Goal: Information Seeking & Learning: Learn about a topic

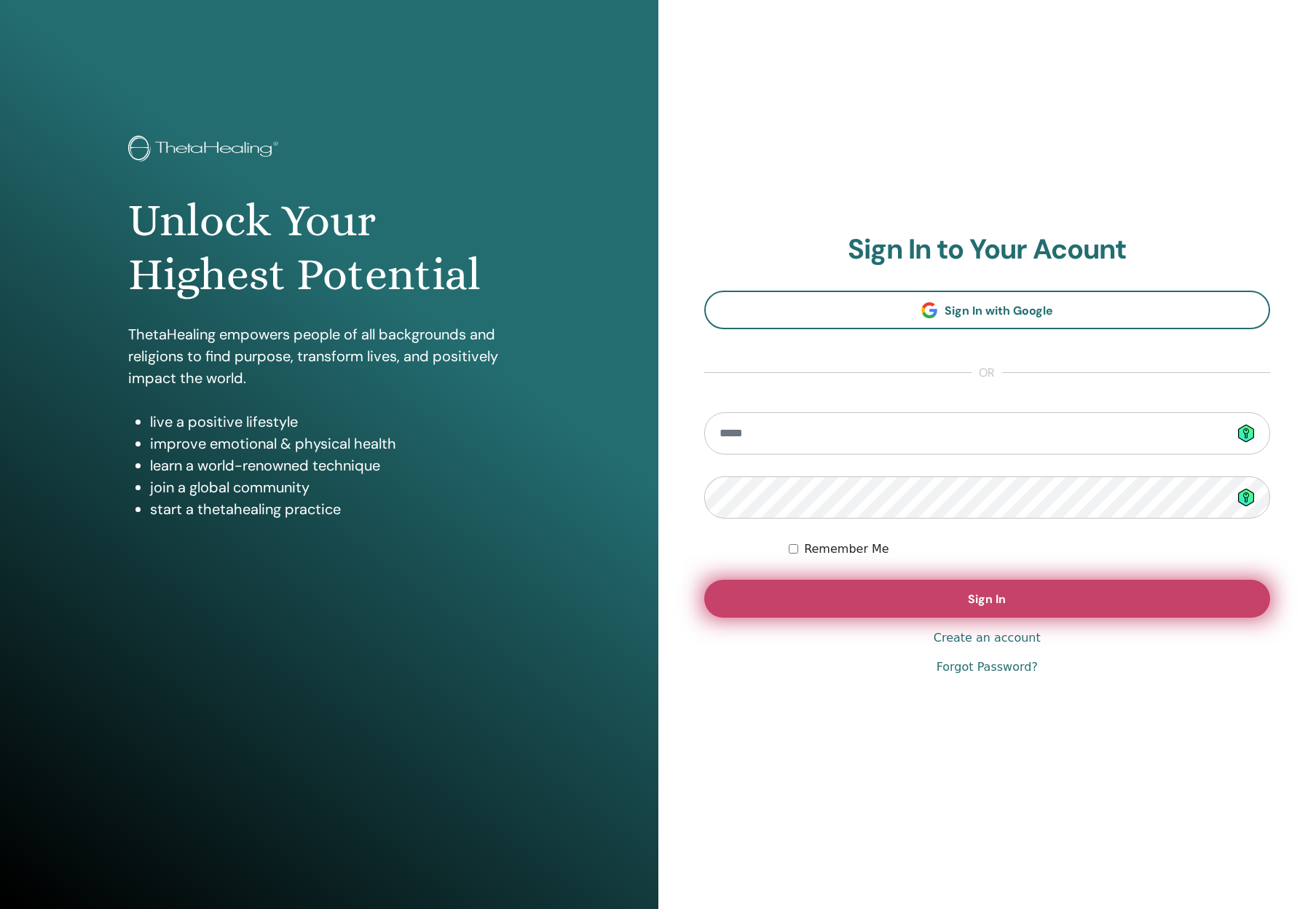
type input "**********"
click at [995, 602] on span "Sign In" at bounding box center [987, 598] width 38 height 15
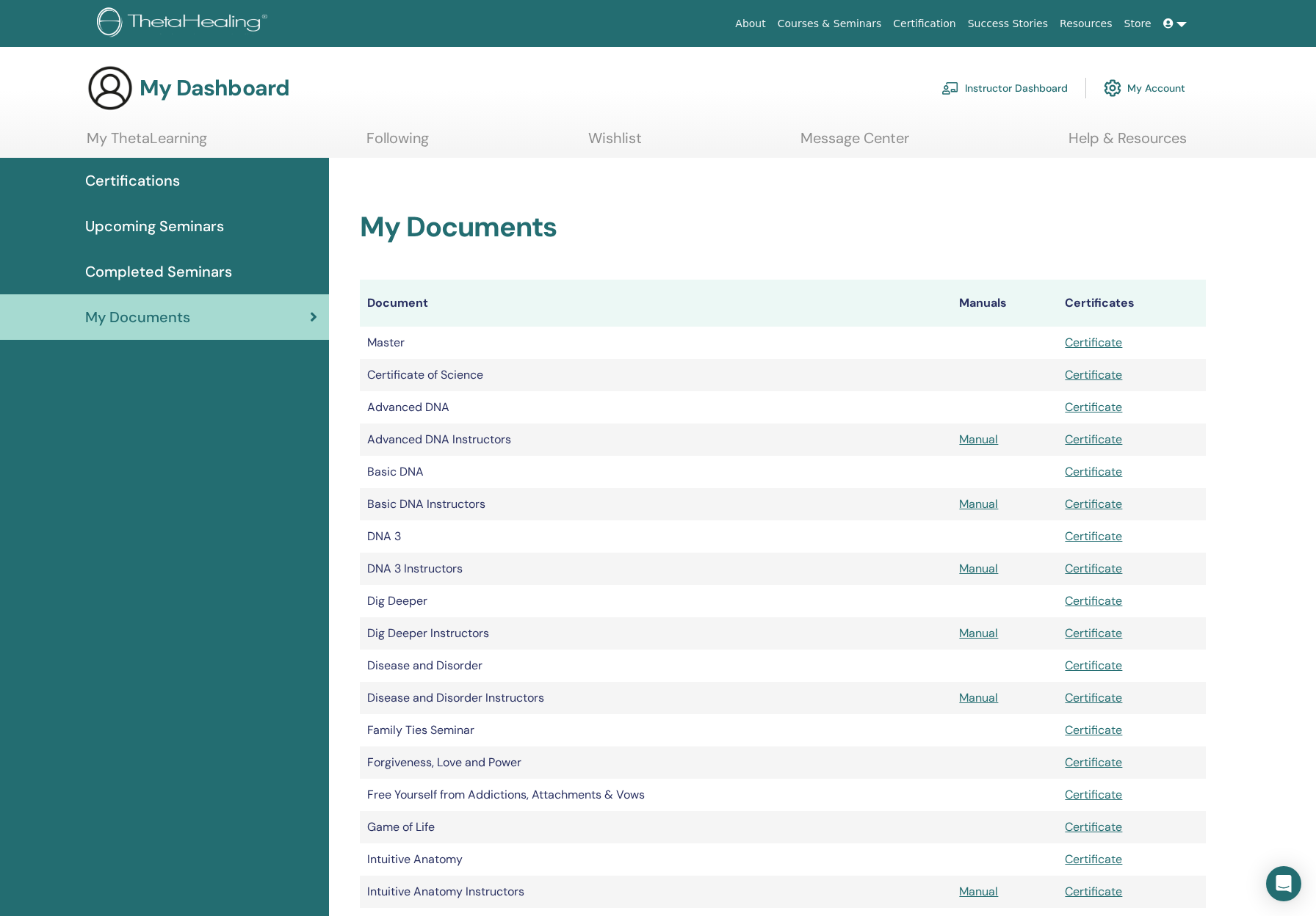
click at [815, 139] on link "Message Center" at bounding box center [854, 144] width 109 height 29
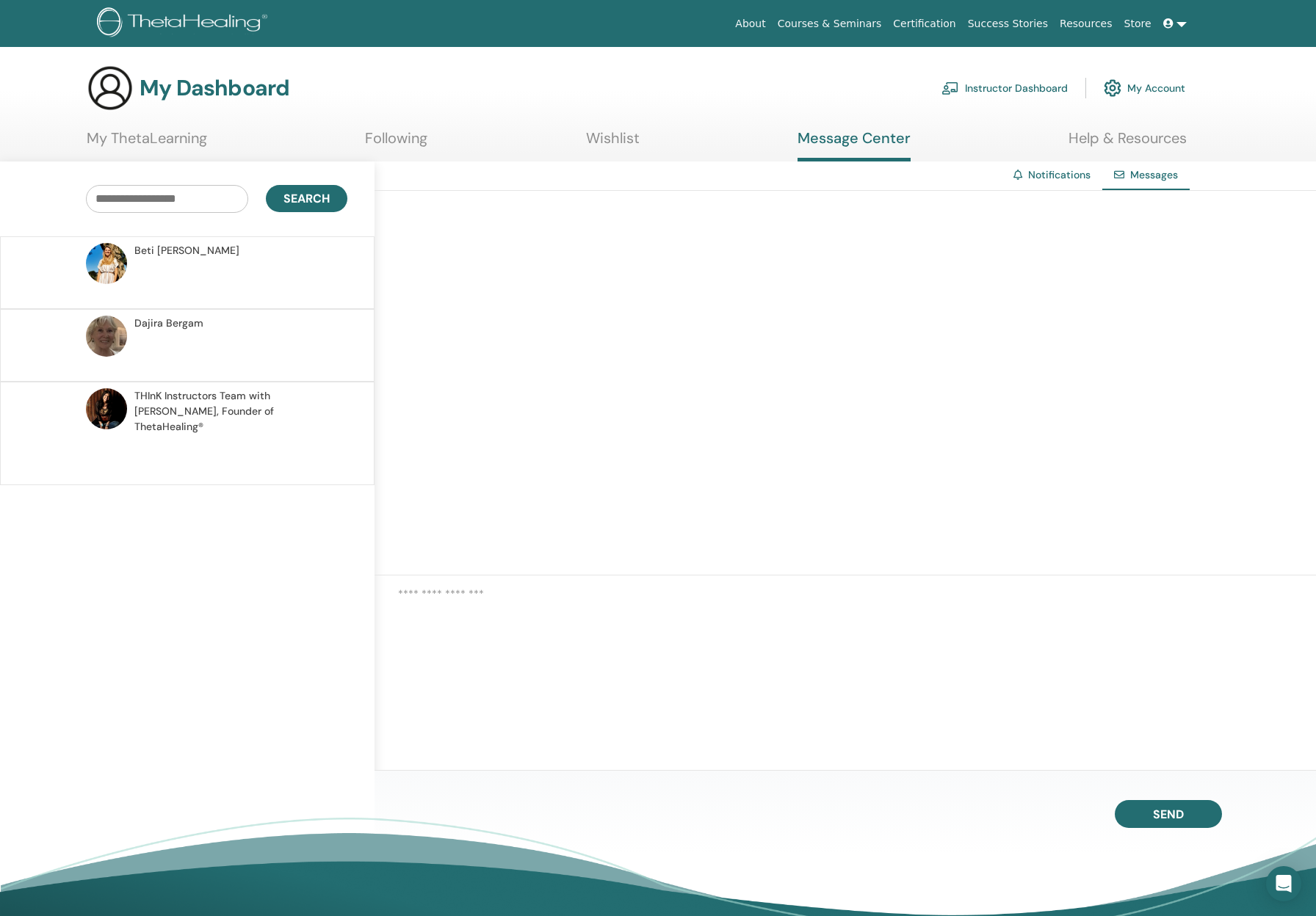
click at [189, 328] on span "Dajira Bergam" at bounding box center [168, 323] width 69 height 15
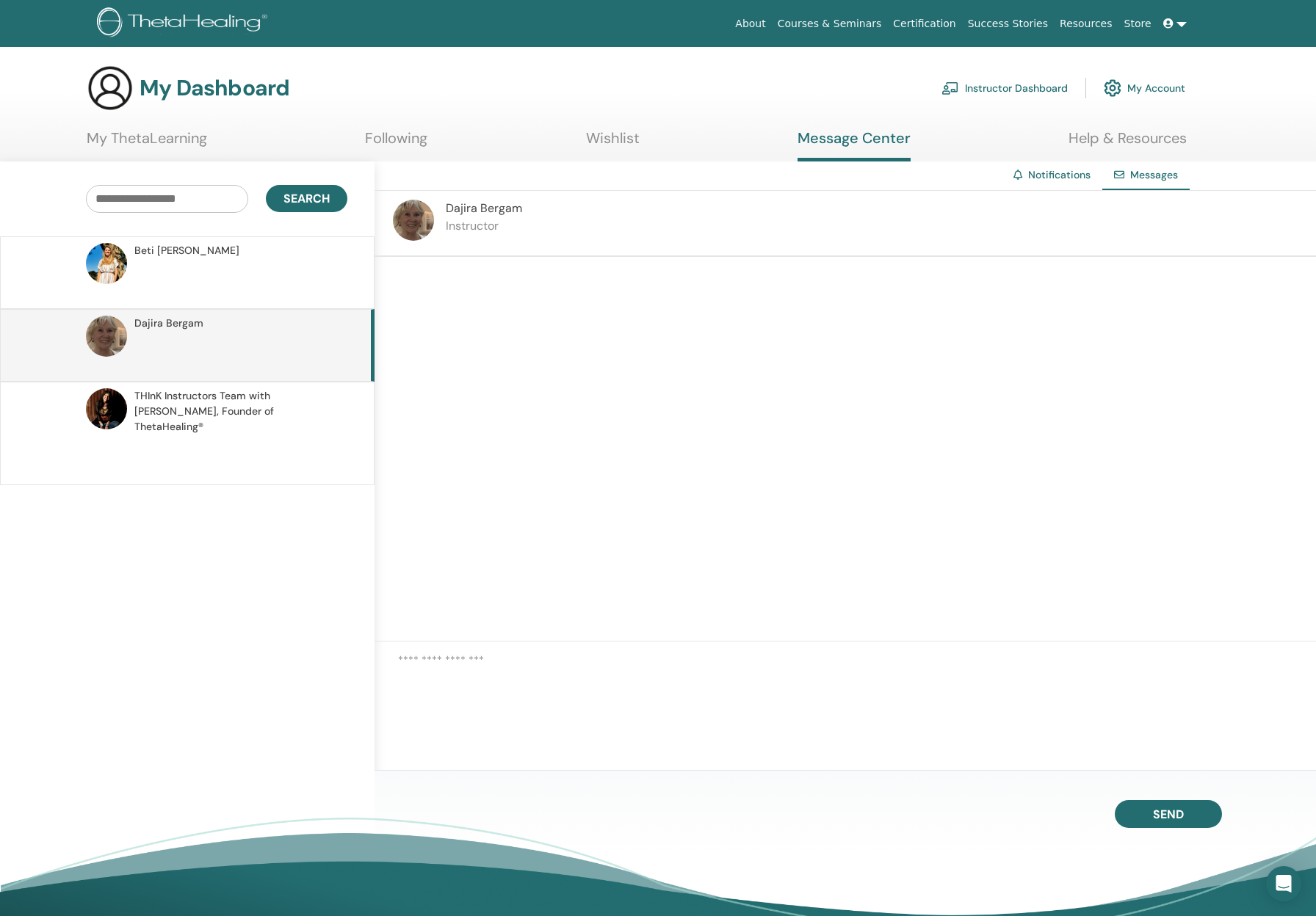
click at [224, 403] on span "THInK Instructors Team with Vianna Stibal, Founder of ThetaHealing®" at bounding box center [238, 412] width 208 height 46
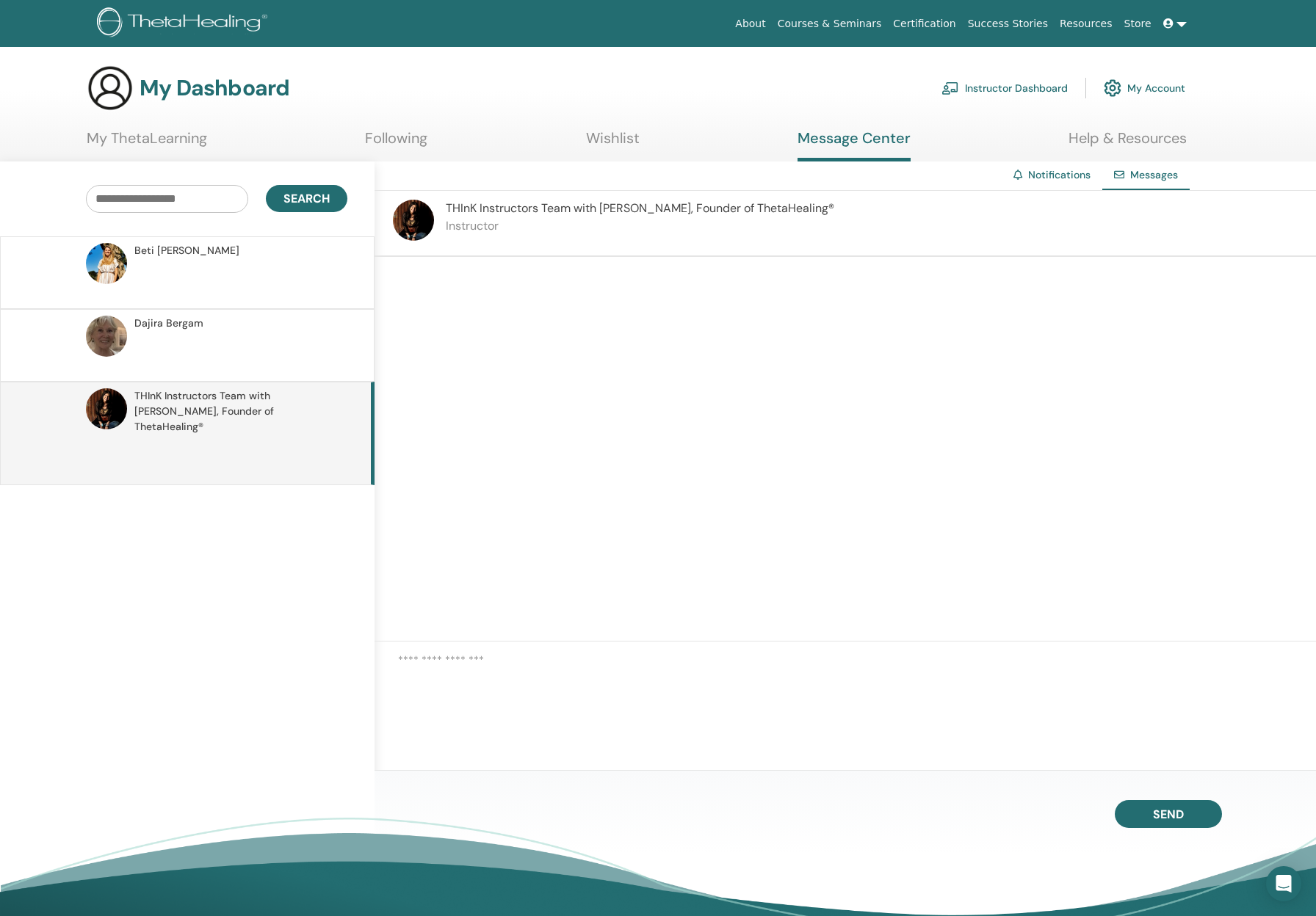
click at [957, 23] on link "Certification" at bounding box center [923, 24] width 74 height 27
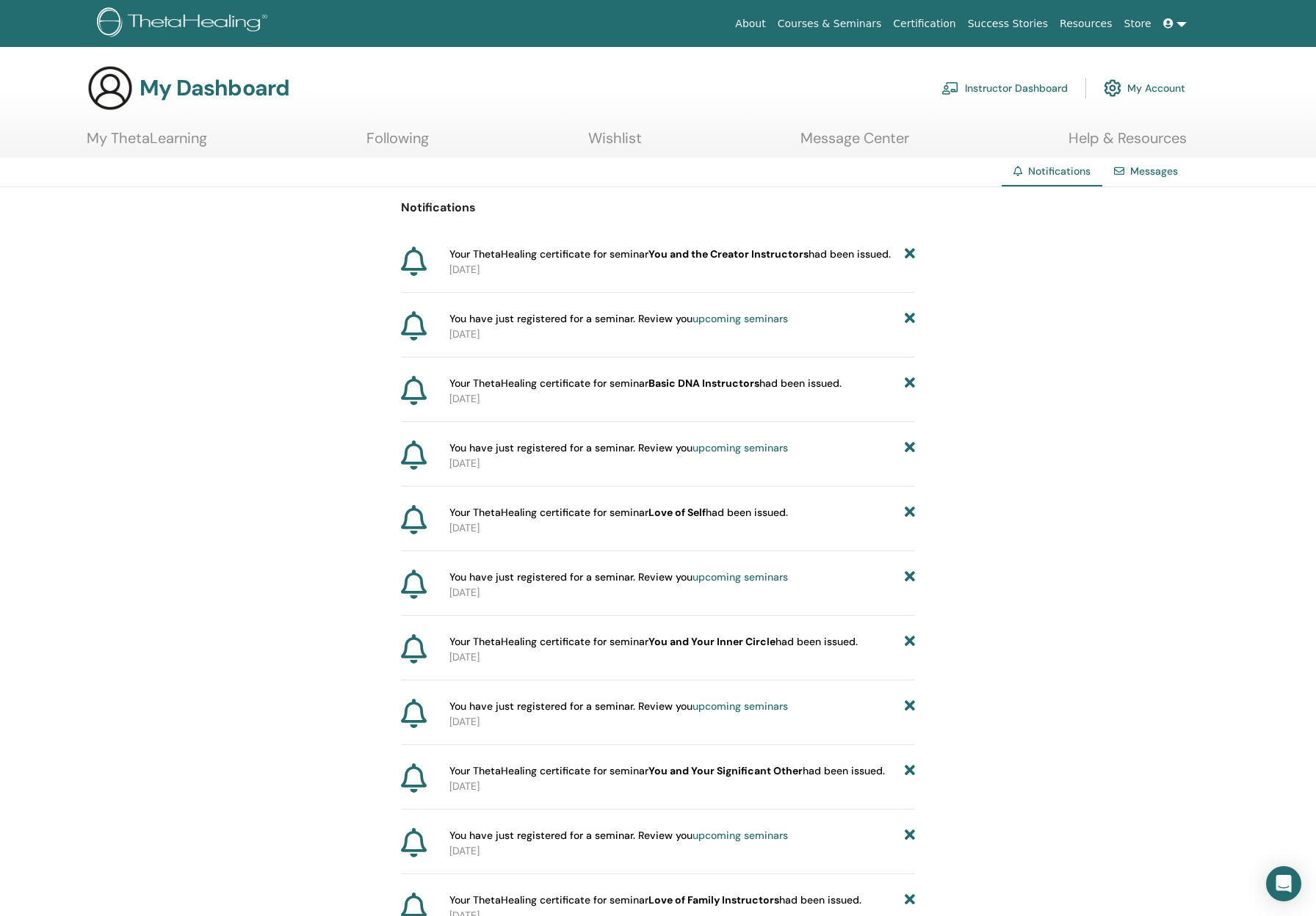
click at [911, 317] on icon at bounding box center [910, 319] width 10 height 15
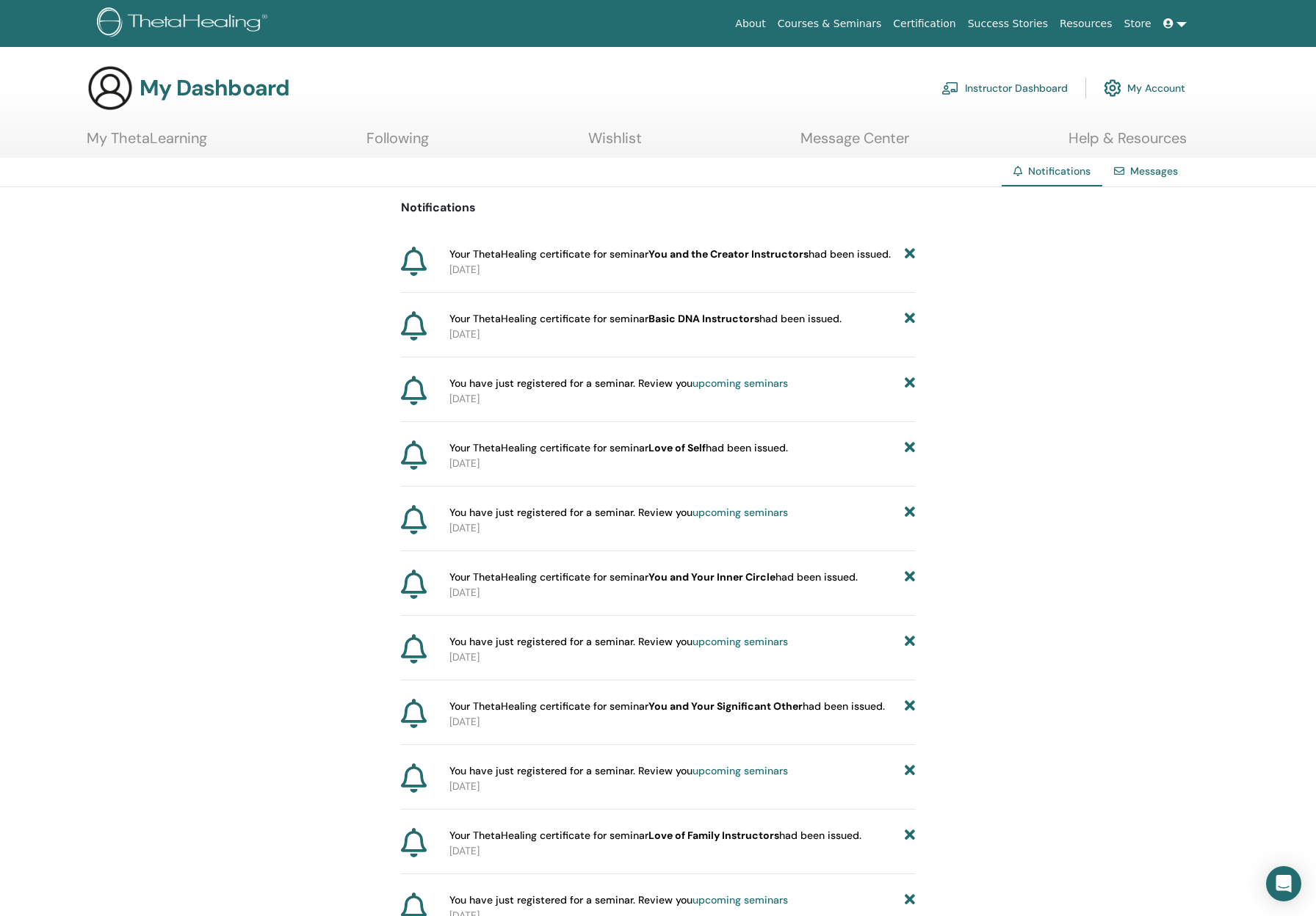
click at [913, 384] on icon at bounding box center [910, 383] width 10 height 15
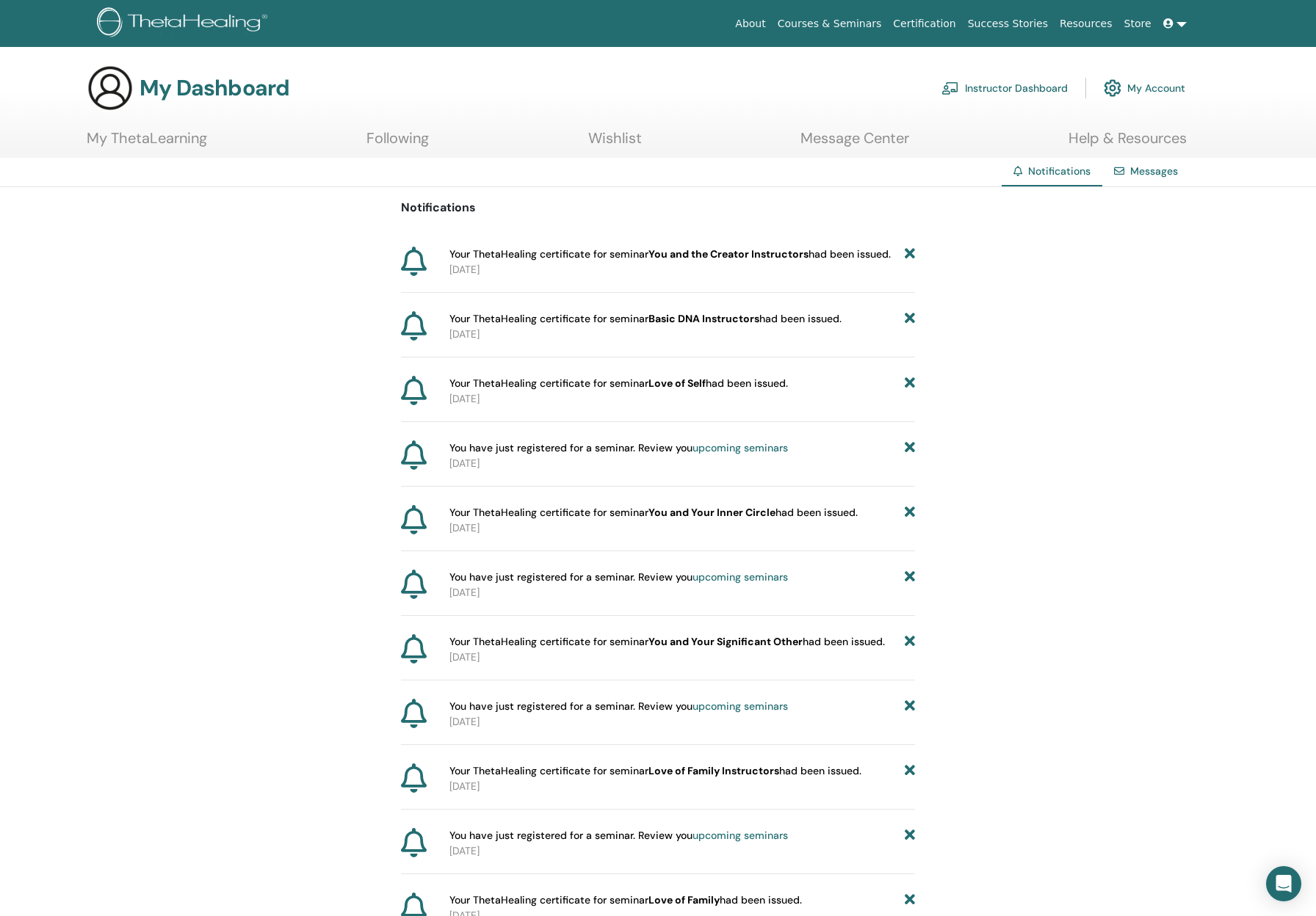
click at [912, 447] on icon at bounding box center [910, 448] width 10 height 15
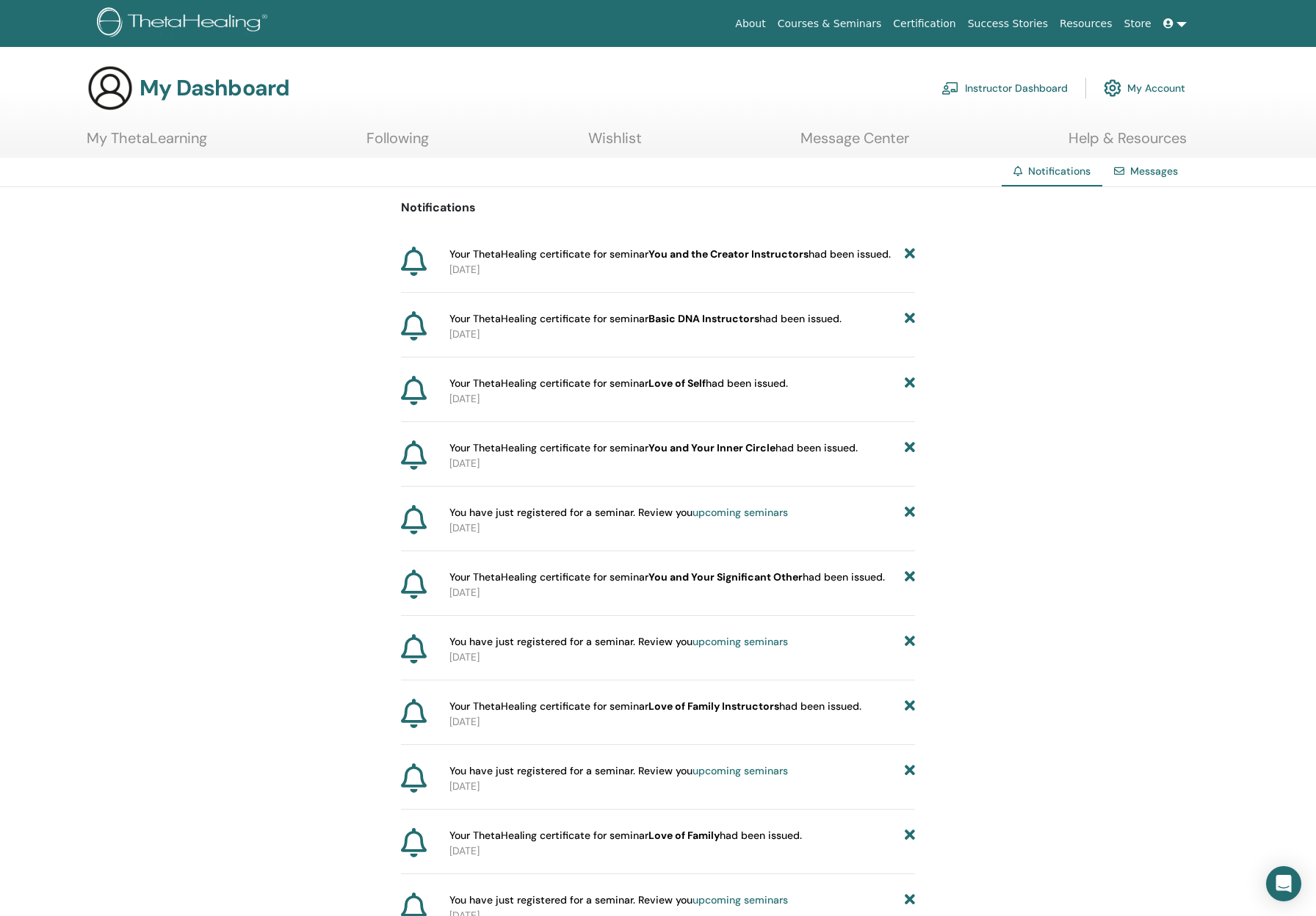
click at [908, 516] on icon at bounding box center [910, 512] width 10 height 15
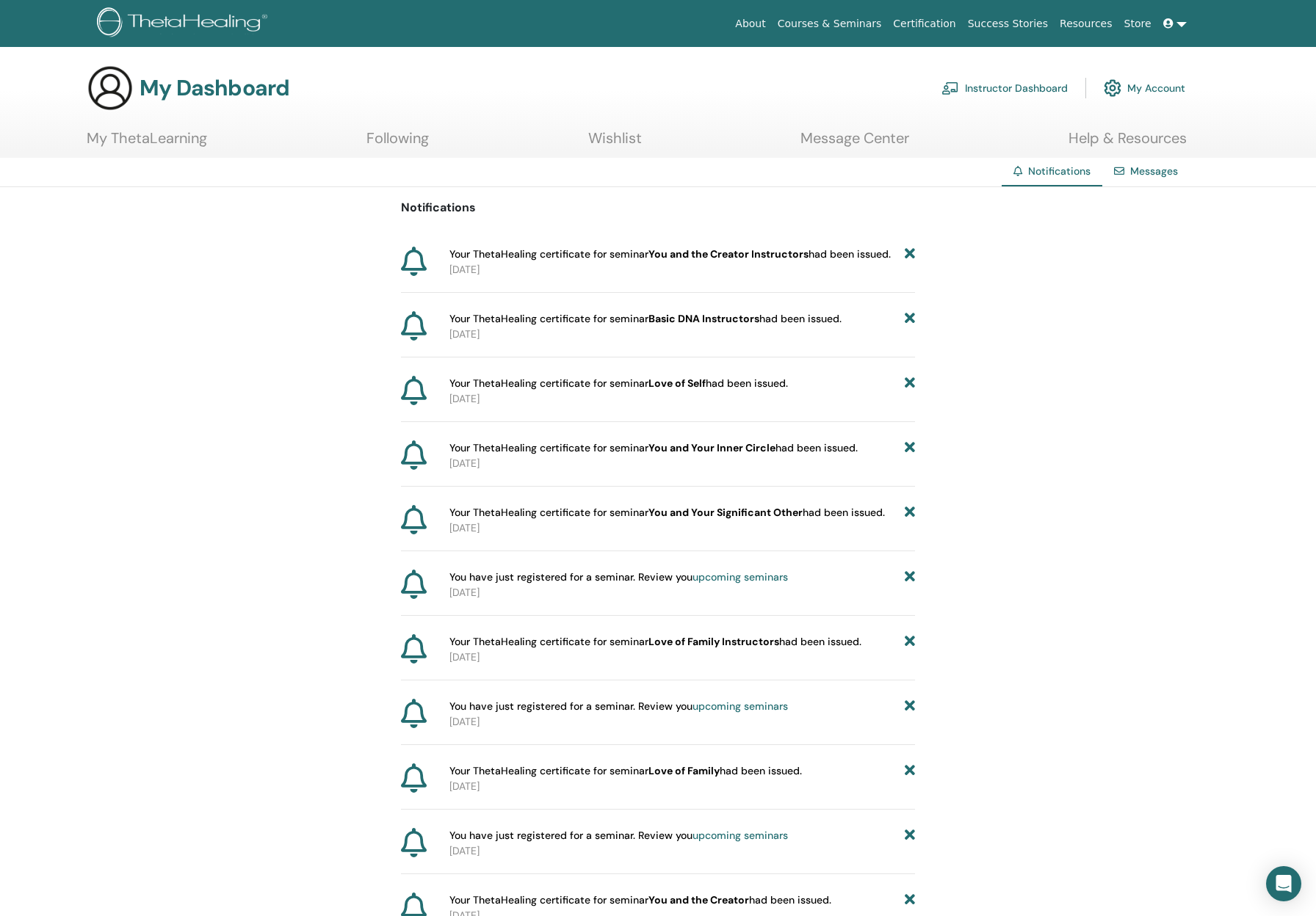
click at [915, 577] on icon at bounding box center [910, 577] width 10 height 15
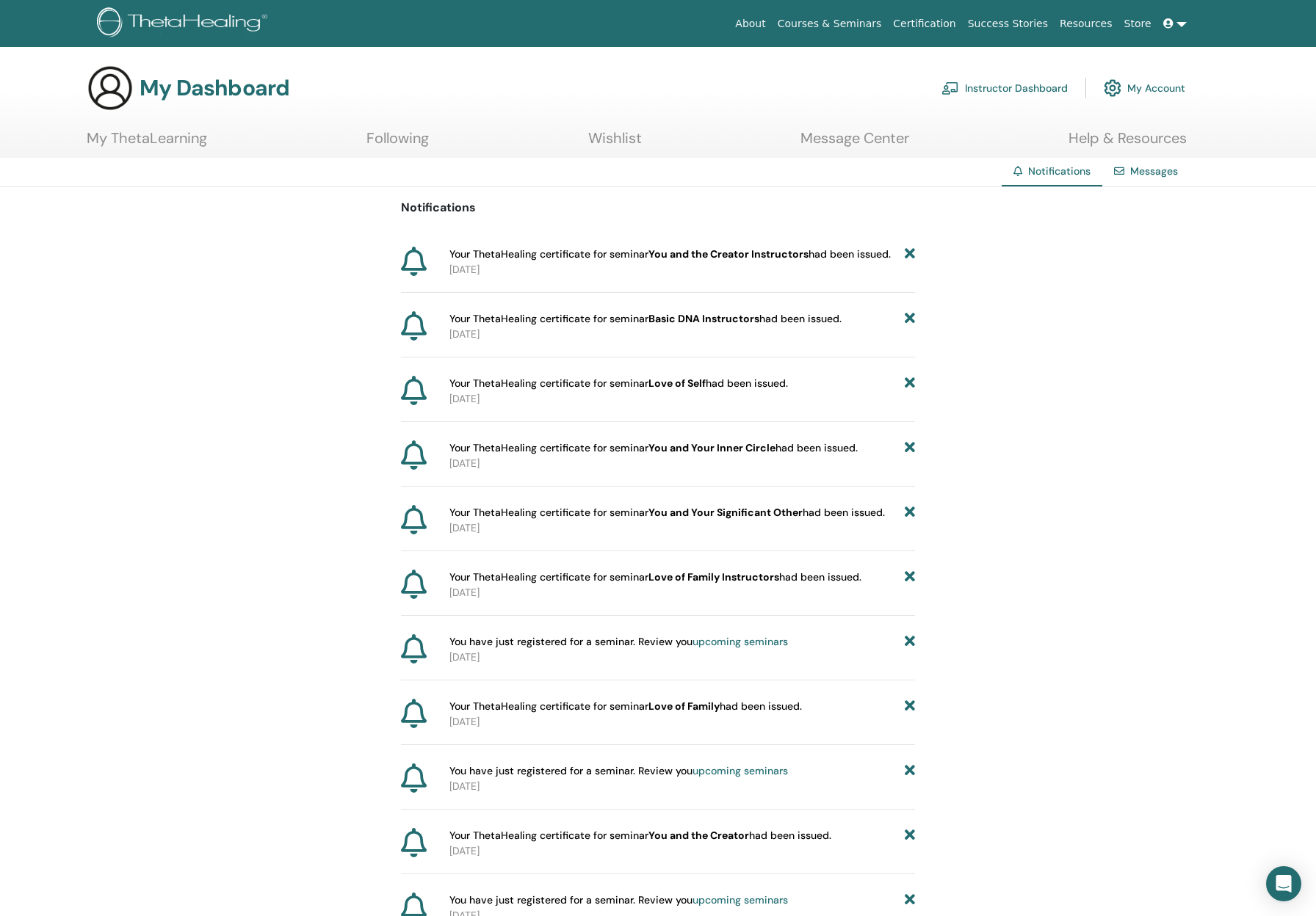
click at [908, 642] on icon at bounding box center [910, 642] width 10 height 15
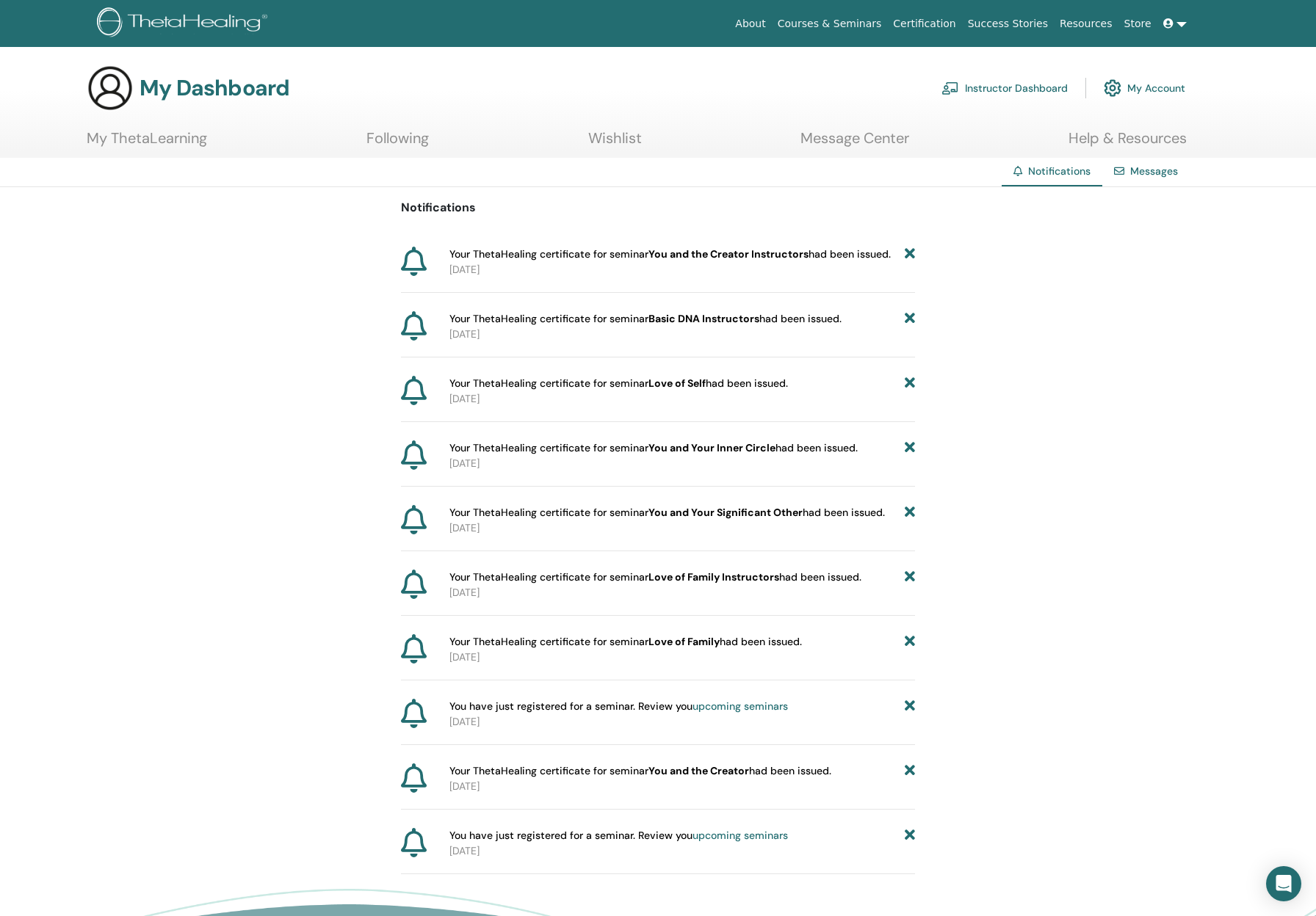
click at [908, 709] on icon at bounding box center [910, 706] width 10 height 15
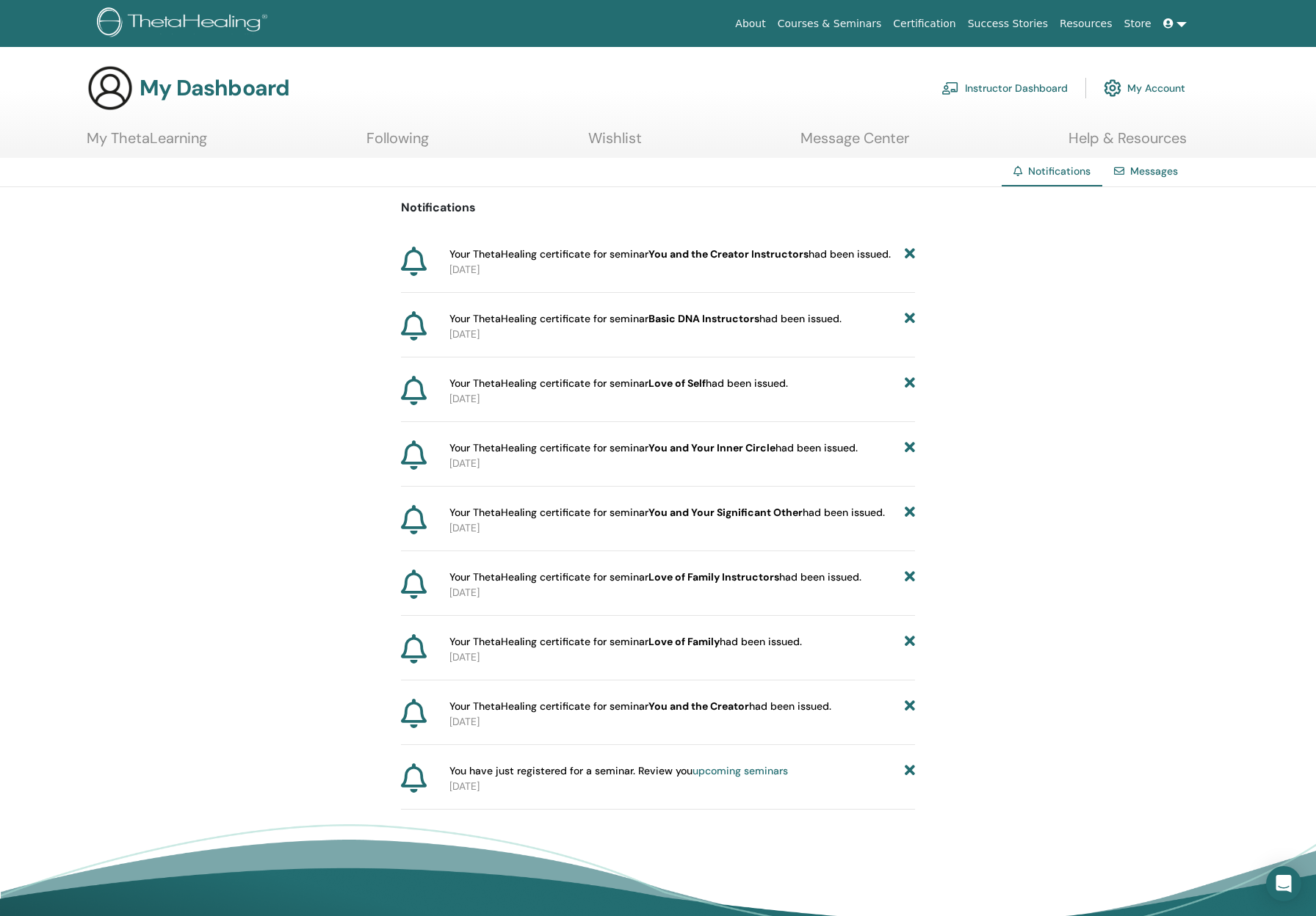
click at [912, 772] on icon at bounding box center [910, 771] width 10 height 15
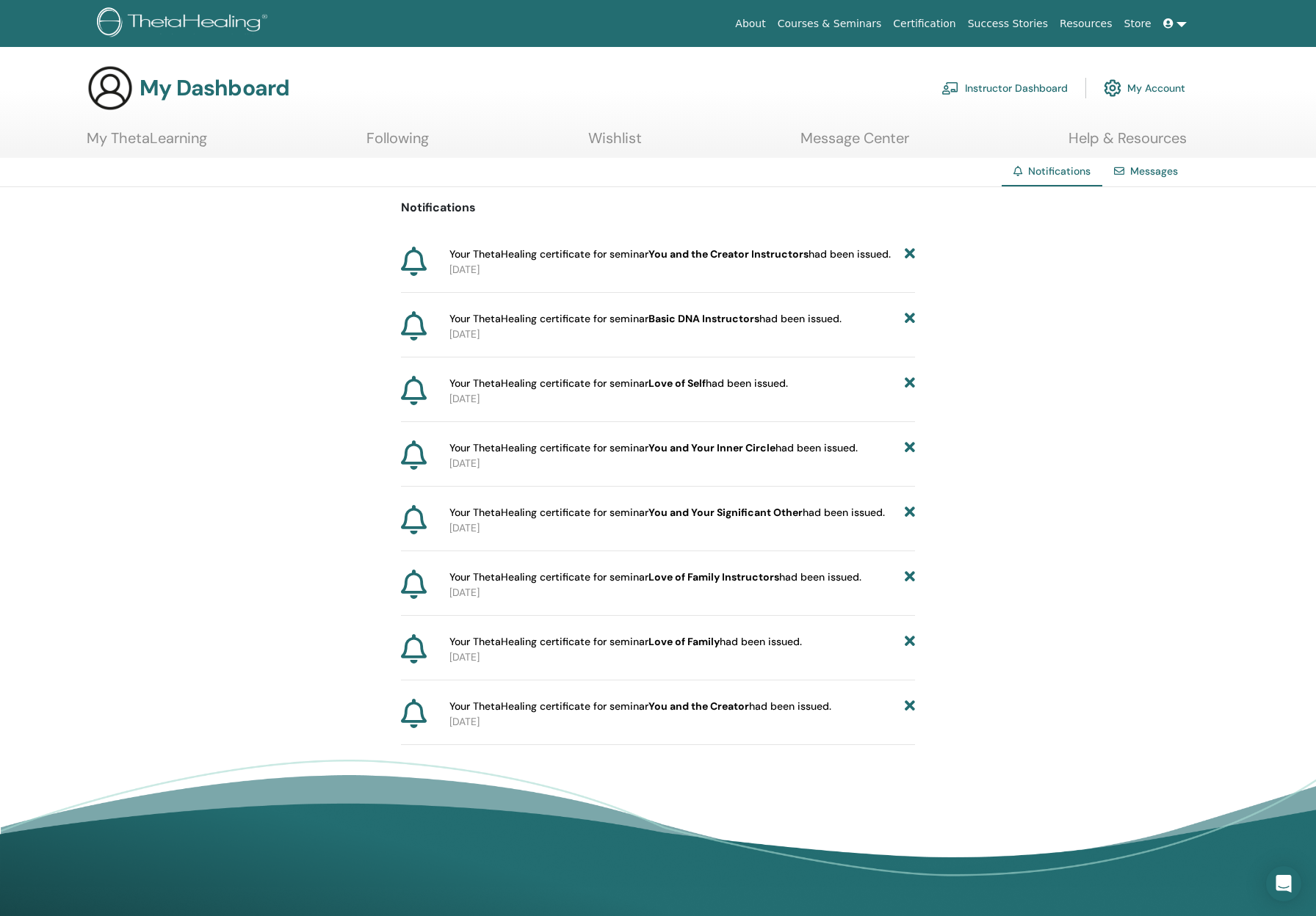
click at [1177, 27] on link at bounding box center [1175, 24] width 35 height 27
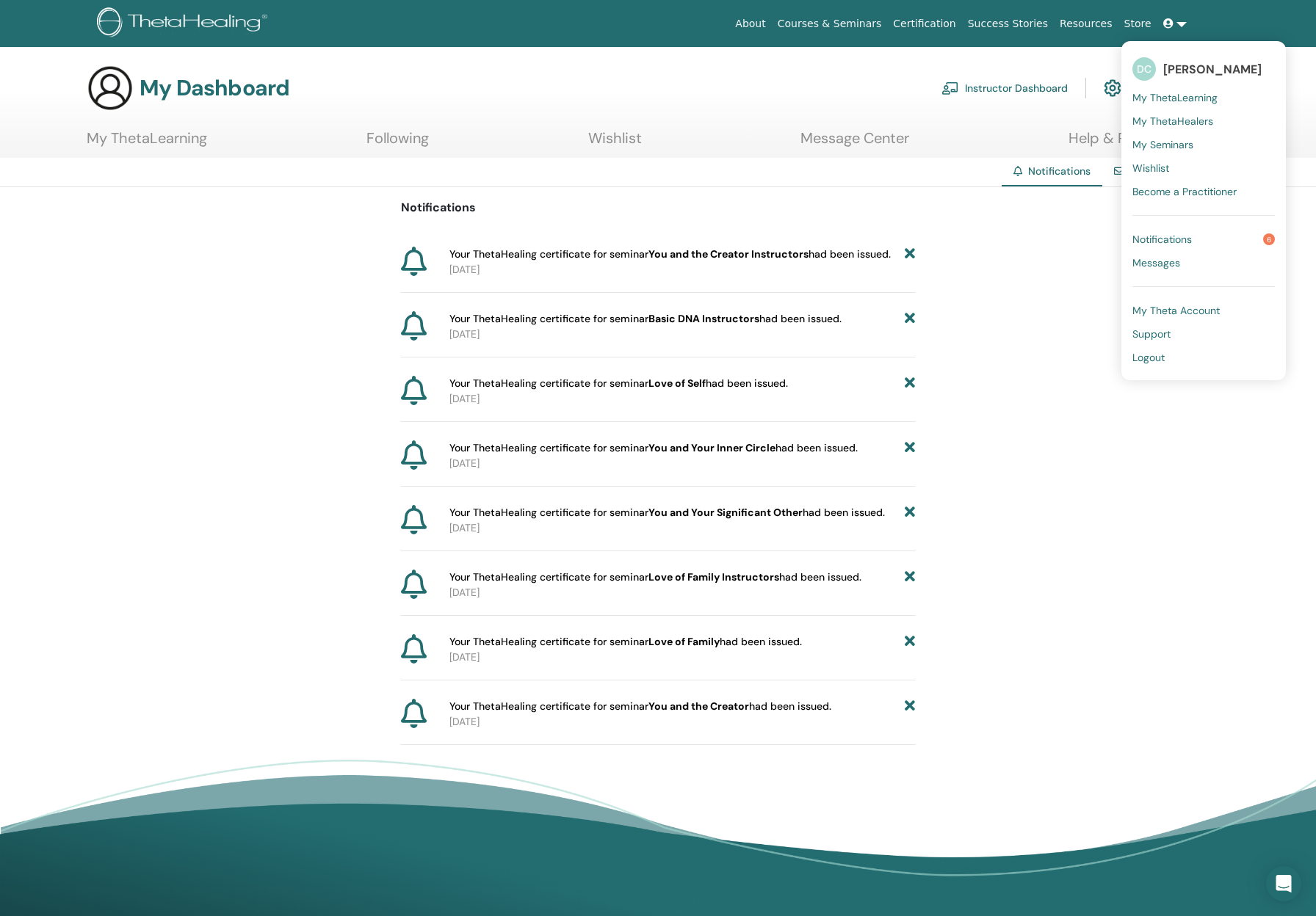
click at [1176, 97] on span "My ThetaLearning" at bounding box center [1175, 98] width 85 height 14
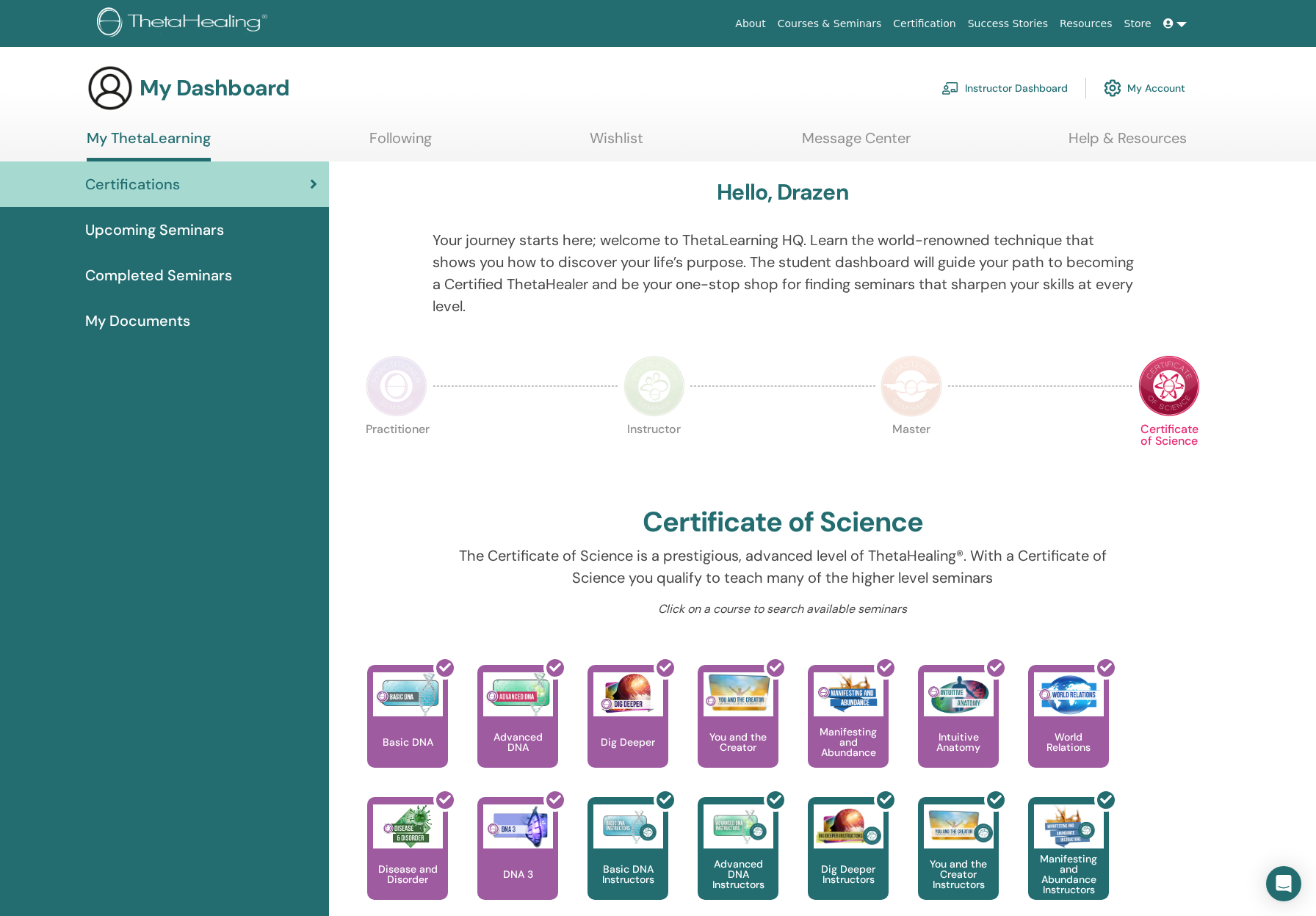
click at [189, 285] on span "Completed Seminars" at bounding box center [158, 276] width 147 height 22
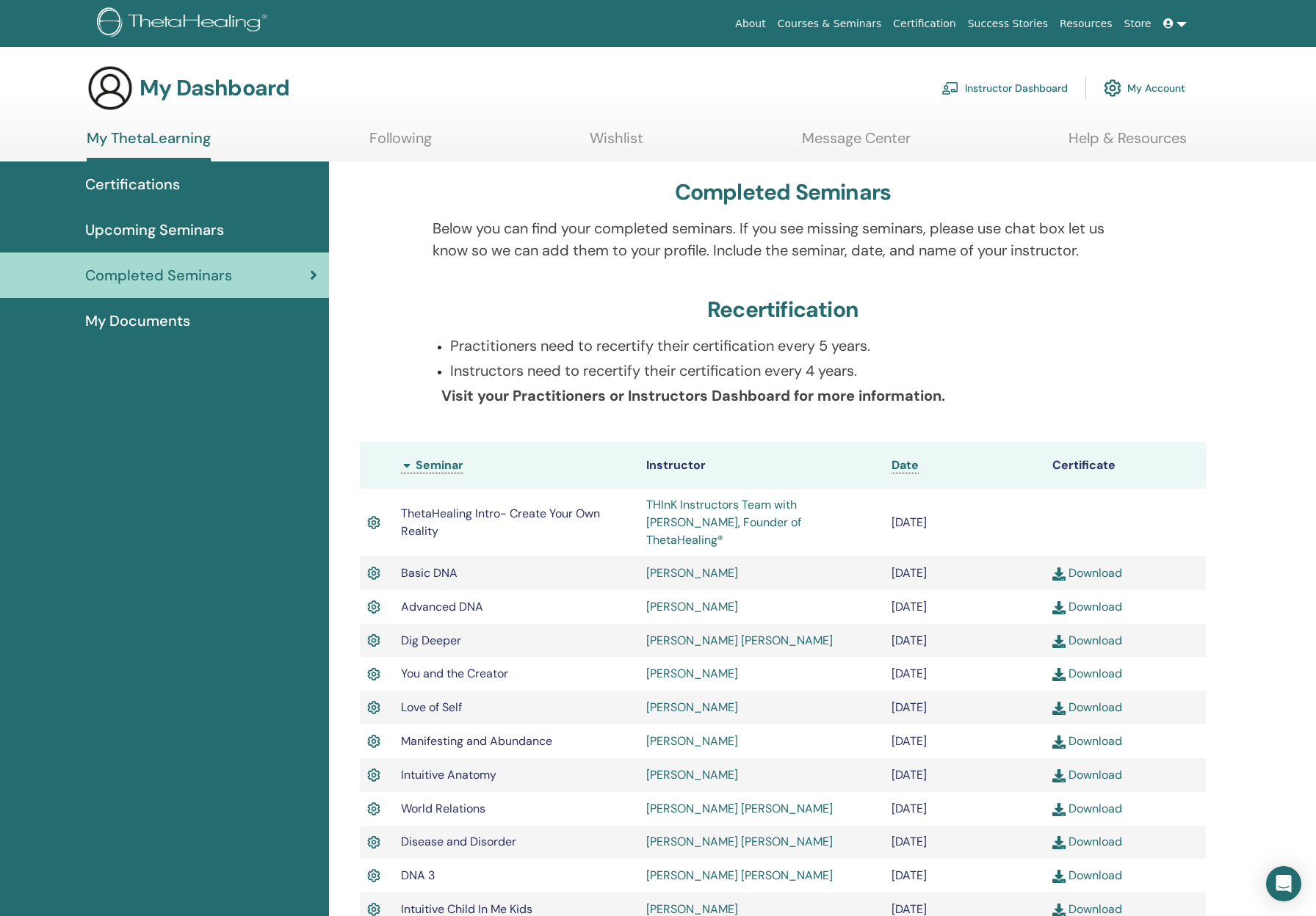
drag, startPoint x: 867, startPoint y: 372, endPoint x: 538, endPoint y: 378, distance: 329.1
click at [538, 378] on p "Instructors need to recertify their certification every 4 years." at bounding box center [792, 371] width 683 height 22
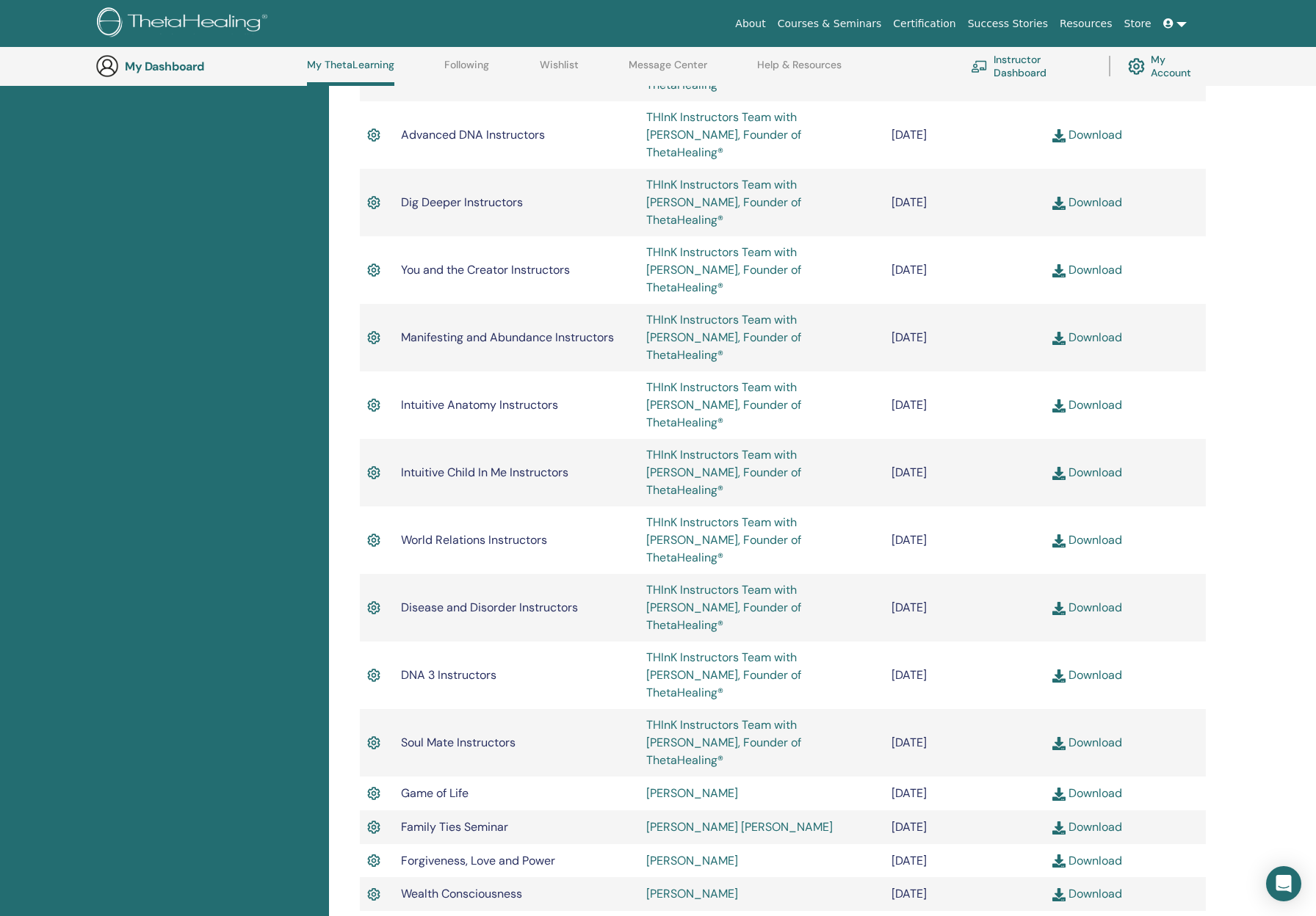
scroll to position [1140, 0]
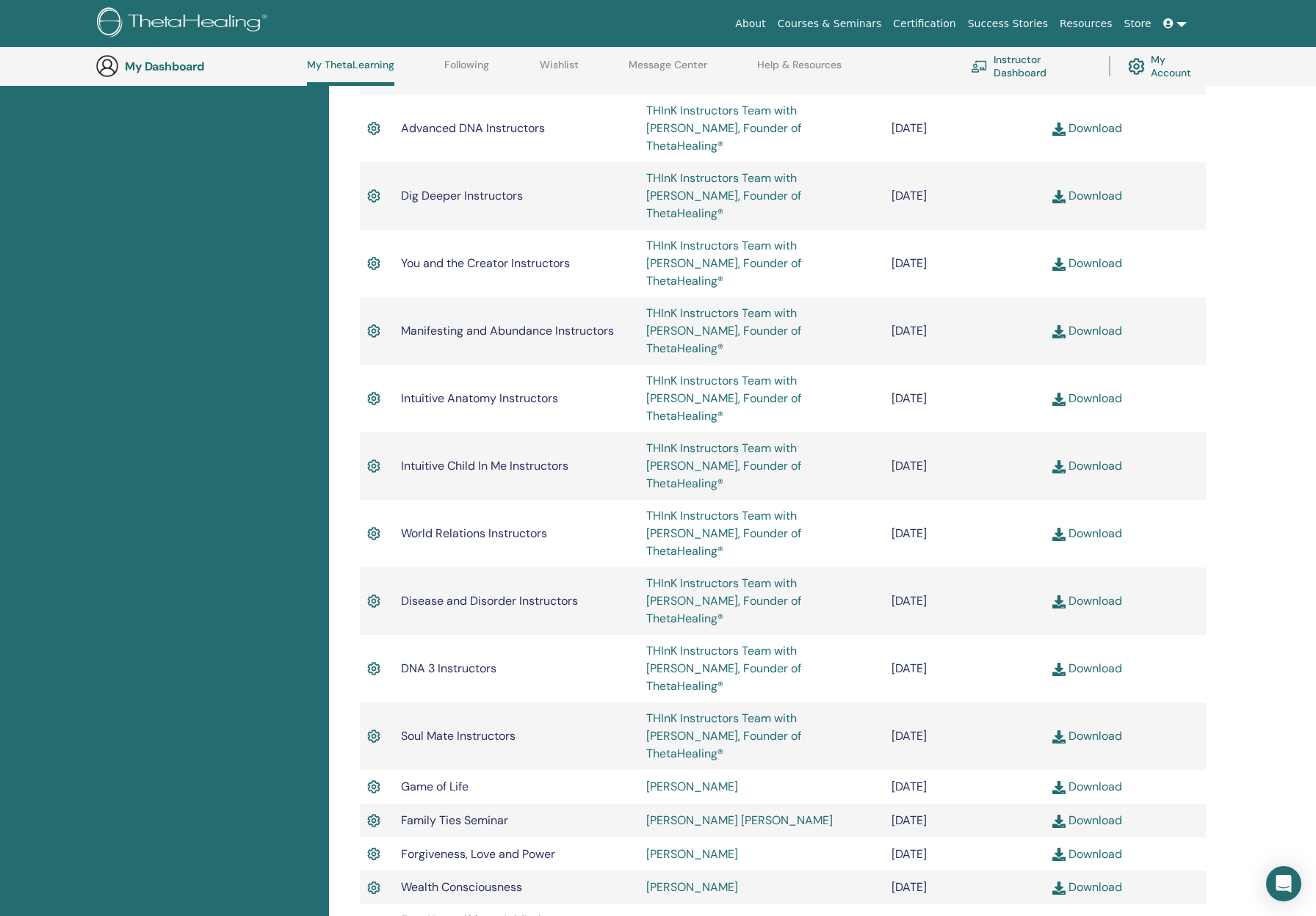
click at [1175, 26] on span at bounding box center [1170, 23] width 14 height 12
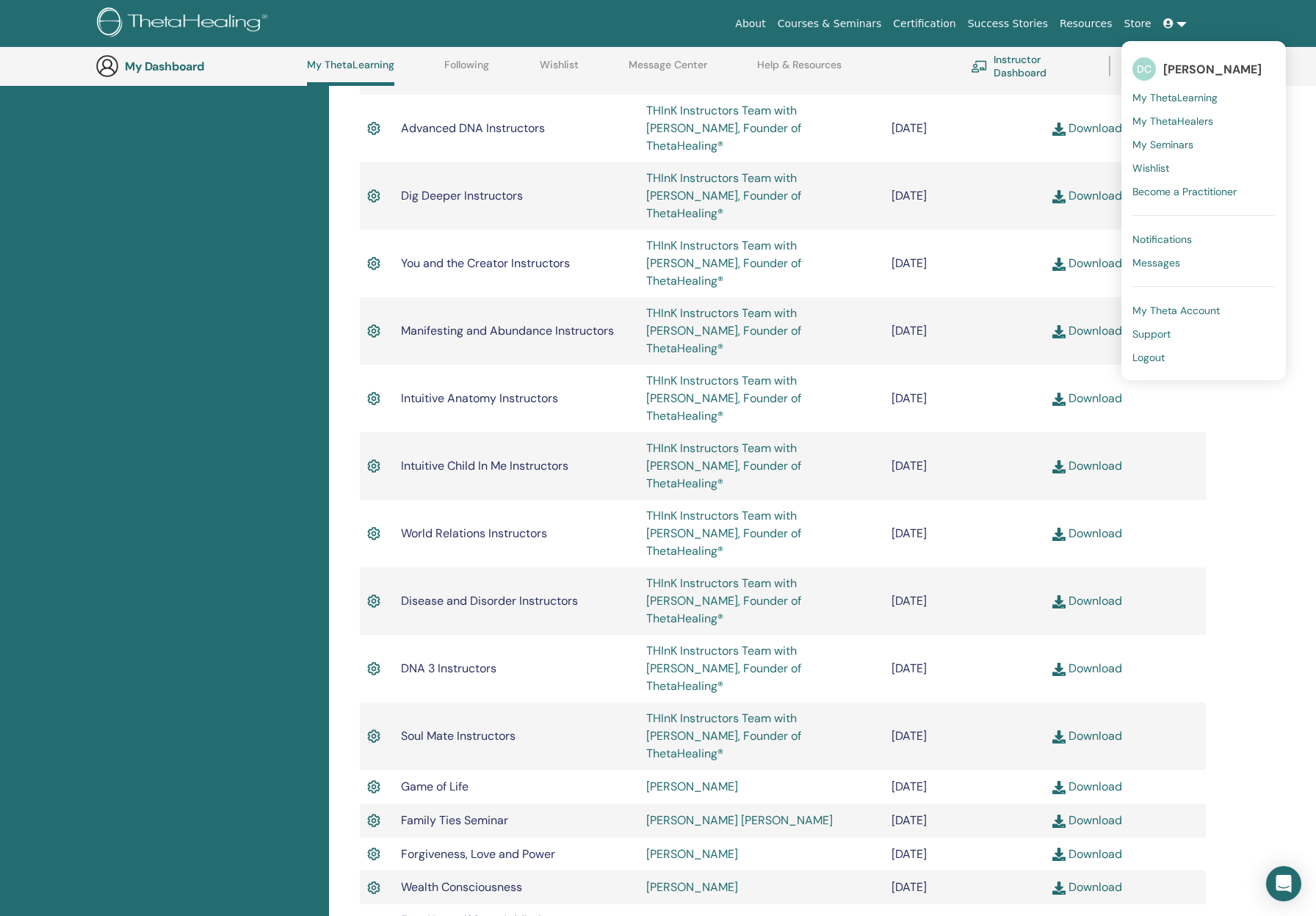
click at [60, 481] on div "Certifications Upcoming Seminars Completed Seminars My Documents" at bounding box center [164, 207] width 329 height 2294
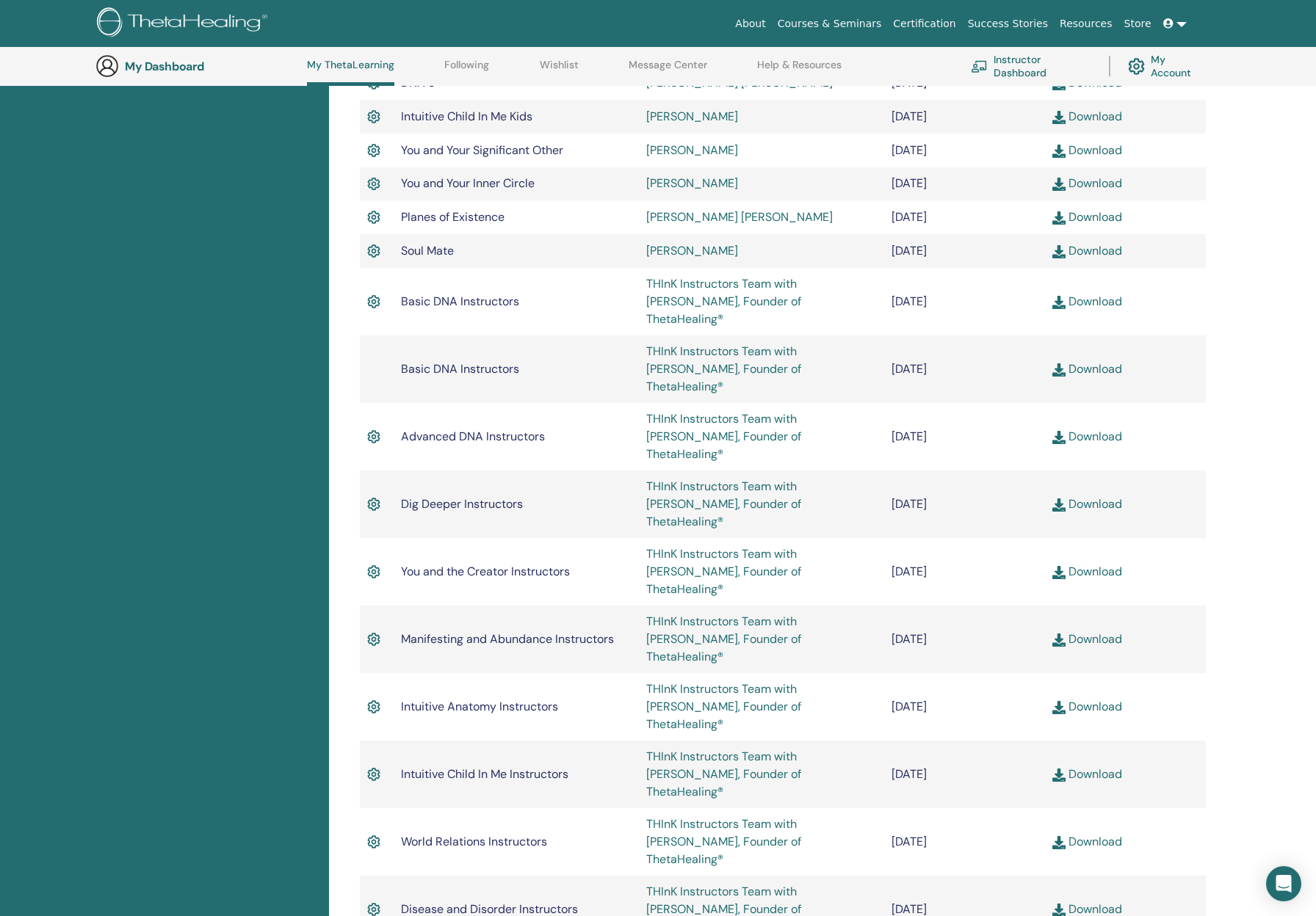
scroll to position [847, 0]
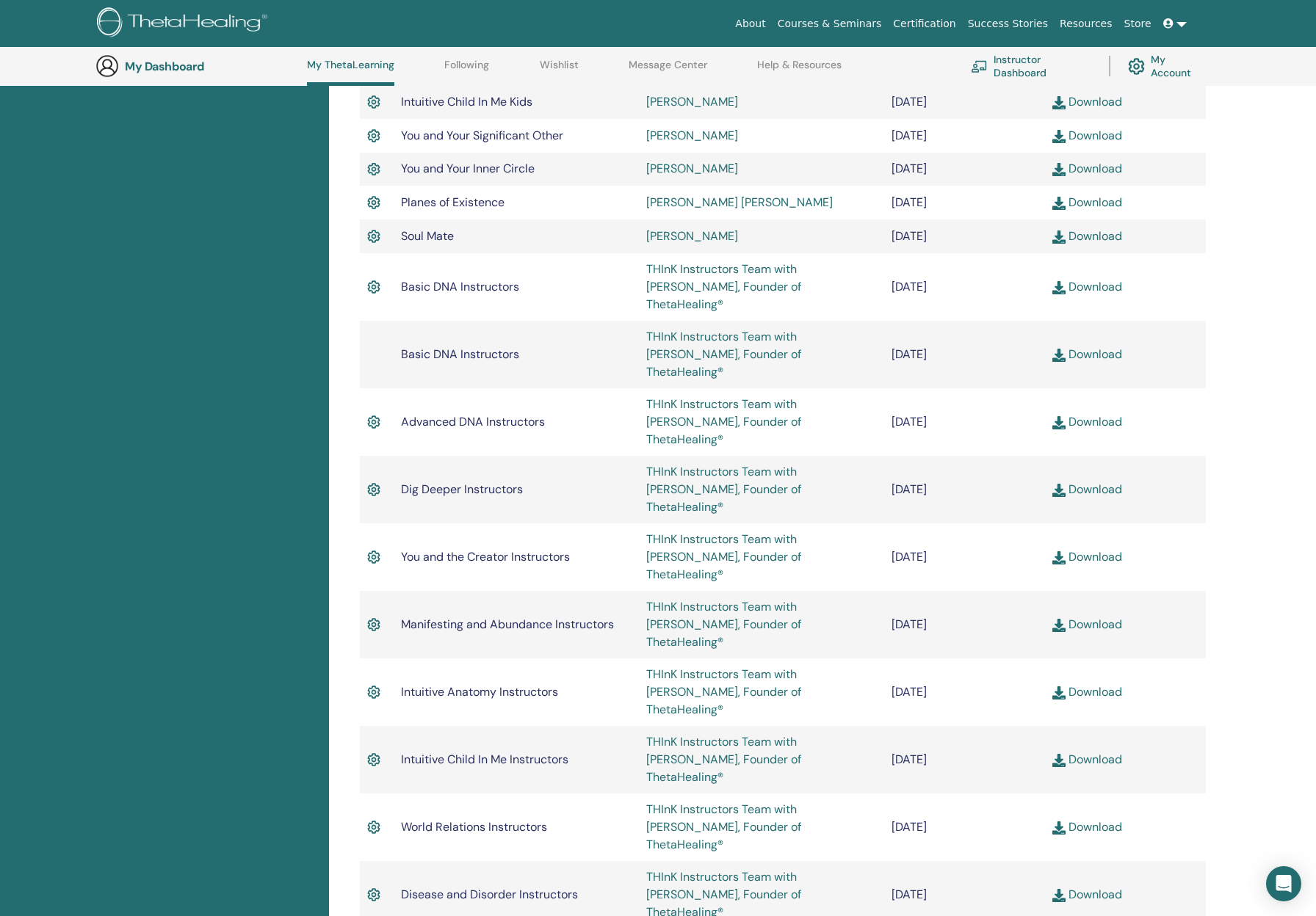
drag, startPoint x: 400, startPoint y: 457, endPoint x: 1014, endPoint y: 471, distance: 614.2
click at [1014, 524] on tr "You and the Creator Instructors THInK Instructors Team with [PERSON_NAME], Foun…" at bounding box center [783, 557] width 846 height 68
click at [1177, 24] on link at bounding box center [1175, 24] width 35 height 27
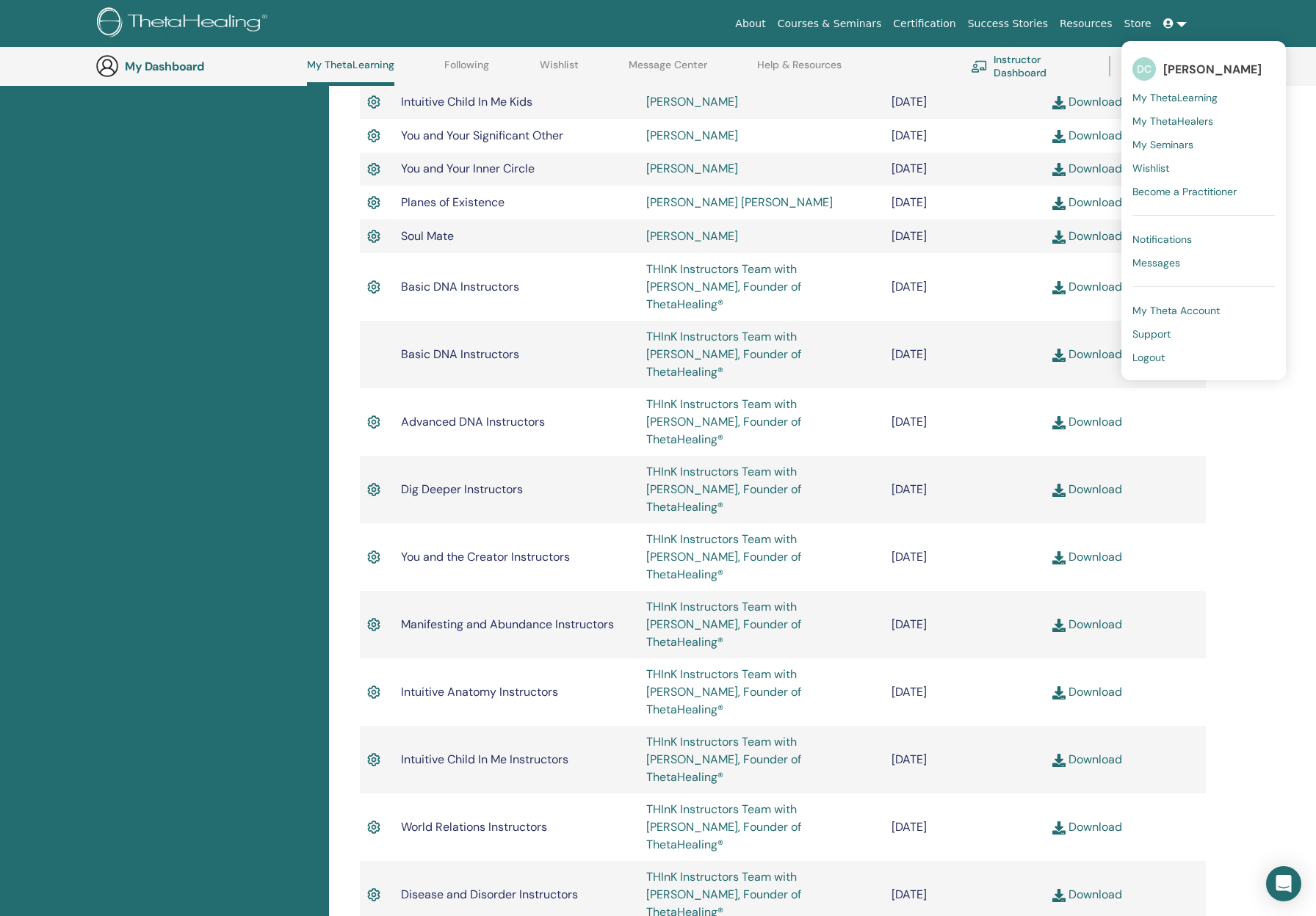
click at [1152, 358] on span "Logout" at bounding box center [1148, 358] width 33 height 14
